Goal: Check status: Check status

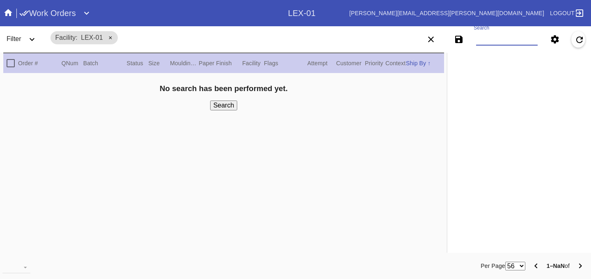
click at [481, 36] on input "Search" at bounding box center [507, 39] width 62 height 12
click at [485, 34] on input "Search" at bounding box center [507, 39] width 62 height 12
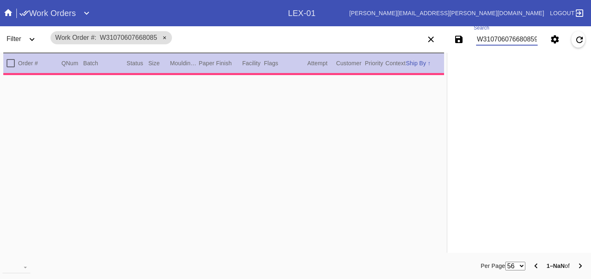
scroll to position [0, 1]
type input "W310706076680859"
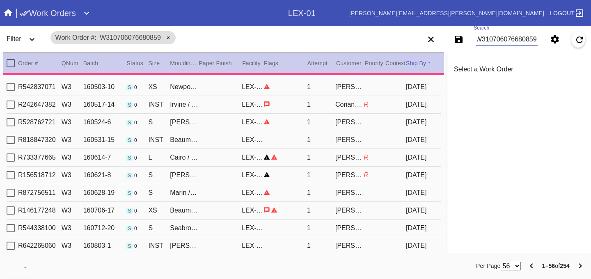
type input "1.5"
type input "0.1875"
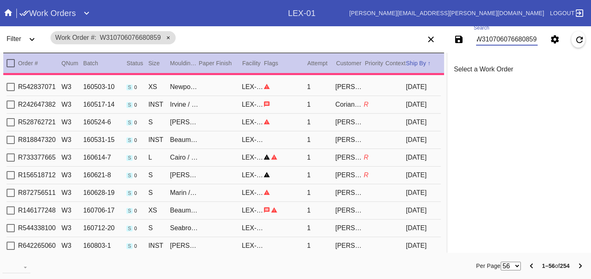
type input "5.5"
type input "8.0"
type textarea "rounded corners, dust."
type input "[DATE]"
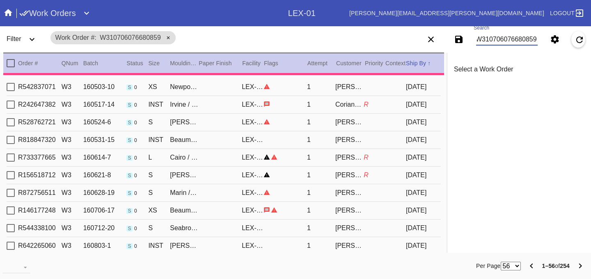
type input "[DATE]"
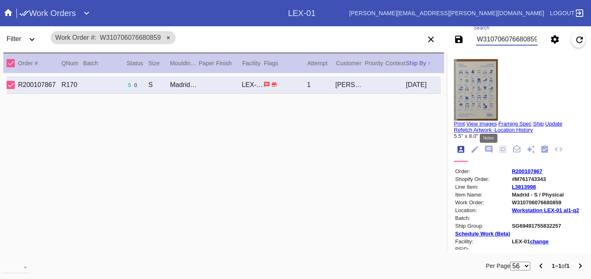
click at [487, 154] on icon "Notes" at bounding box center [488, 149] width 9 height 9
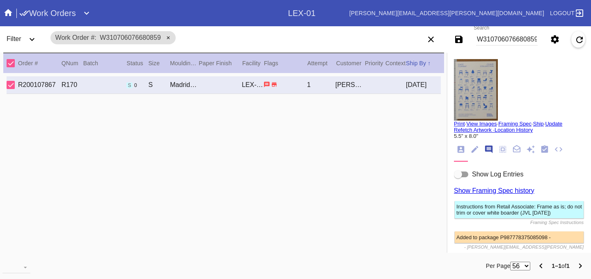
scroll to position [50, 0]
click at [466, 176] on div "show log entries" at bounding box center [461, 174] width 14 height 6
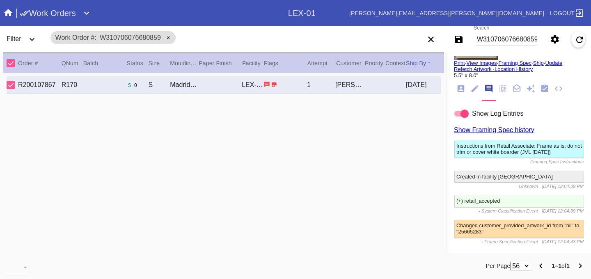
scroll to position [0, 0]
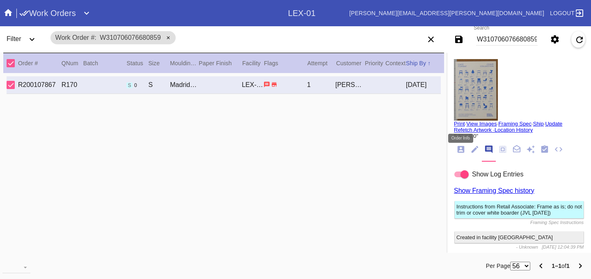
click at [459, 152] on icon "Order Info" at bounding box center [460, 149] width 9 height 9
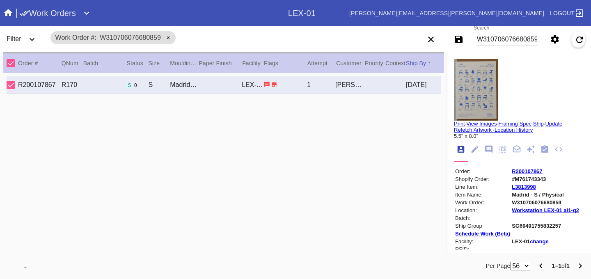
click at [527, 170] on link "R200107867" at bounding box center [527, 171] width 30 height 6
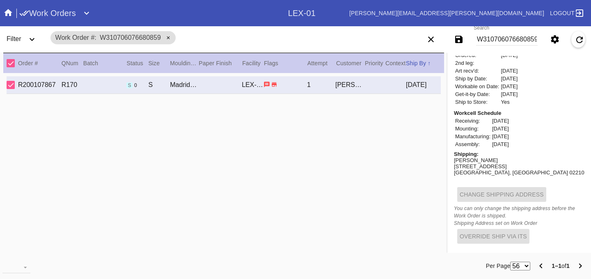
scroll to position [7, 0]
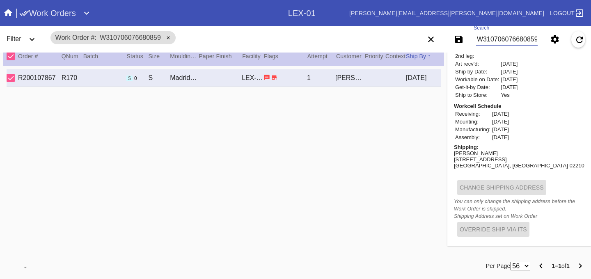
click at [497, 39] on input "W310706076680859" at bounding box center [507, 39] width 62 height 12
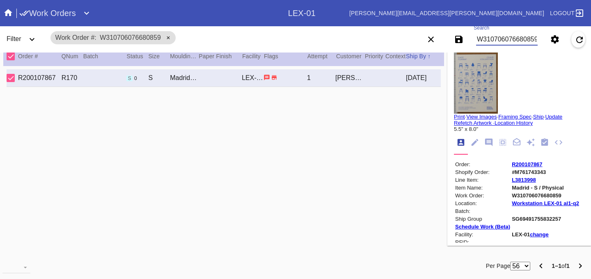
scroll to position [0, 0]
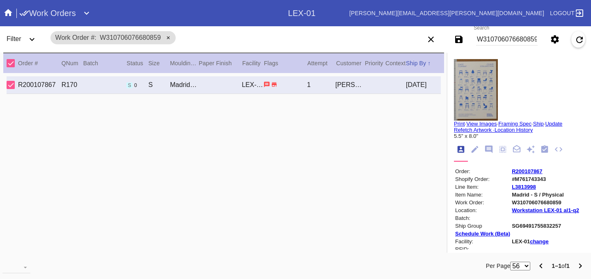
click at [530, 172] on link "R200107867" at bounding box center [527, 171] width 30 height 6
